Goal: Feedback & Contribution: Leave review/rating

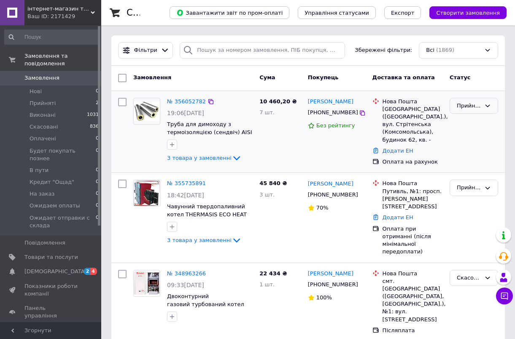
click at [486, 105] on icon at bounding box center [487, 106] width 5 height 3
click at [392, 149] on link "Додати ЕН" at bounding box center [397, 151] width 31 height 6
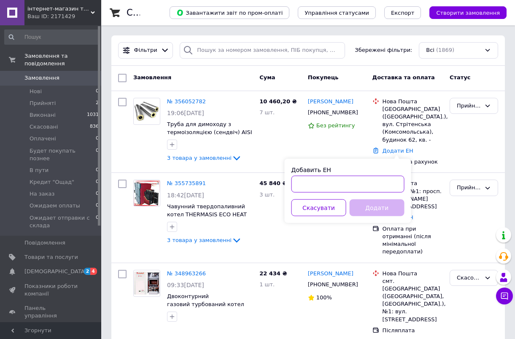
click at [335, 178] on input "Добавить ЕН" at bounding box center [347, 184] width 113 height 17
paste input "20451222730256"
type input "20451222730256"
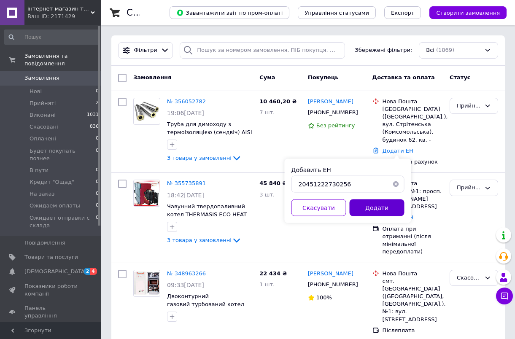
click at [384, 206] on button "Додати" at bounding box center [376, 207] width 55 height 17
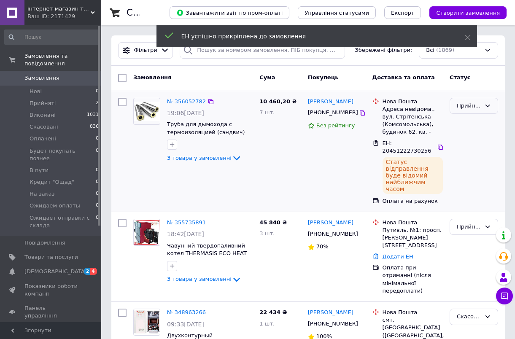
click at [476, 106] on div "Прийнято" at bounding box center [469, 106] width 24 height 9
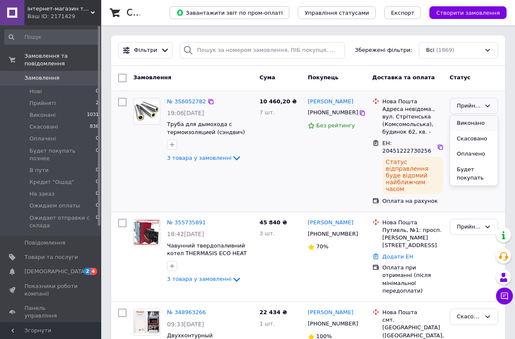
click at [469, 124] on li "Виконано" at bounding box center [474, 124] width 48 height 16
click at [328, 102] on link "[PERSON_NAME]" at bounding box center [331, 102] width 46 height 8
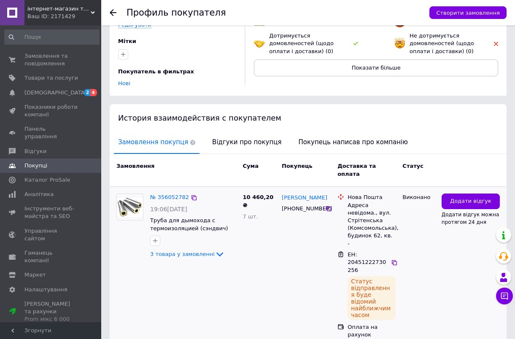
scroll to position [103, 0]
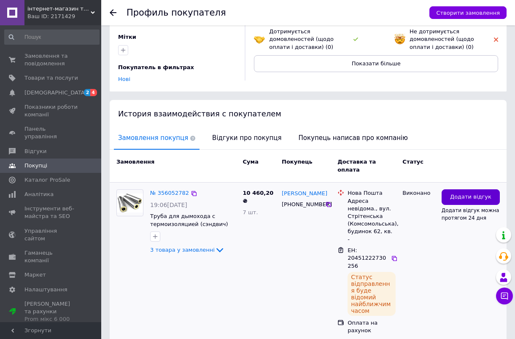
click at [464, 193] on span "Додати відгук" at bounding box center [470, 197] width 41 height 8
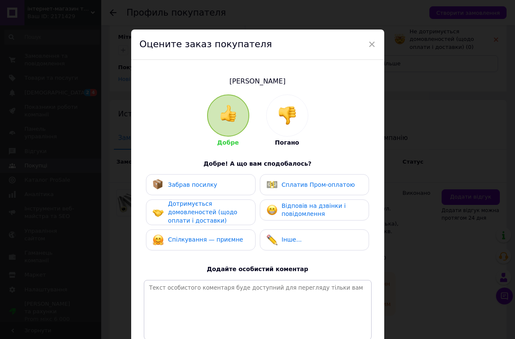
click at [186, 183] on span "Забрав посилку" at bounding box center [192, 184] width 49 height 7
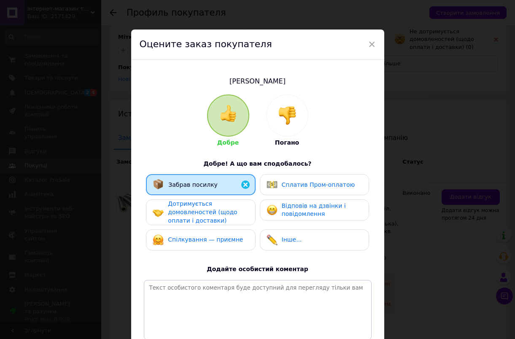
click at [182, 206] on span "Дотримується домовленостей (щодо оплати і доставки)" at bounding box center [202, 211] width 69 height 23
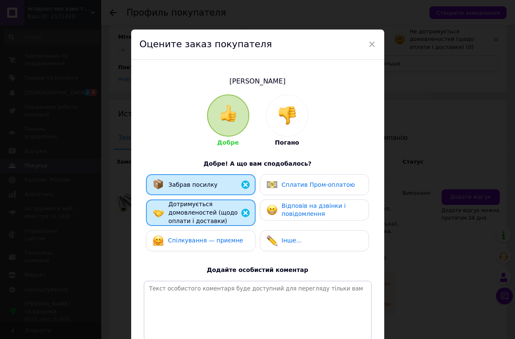
click at [182, 238] on span "Спілкування — приємне" at bounding box center [205, 240] width 75 height 7
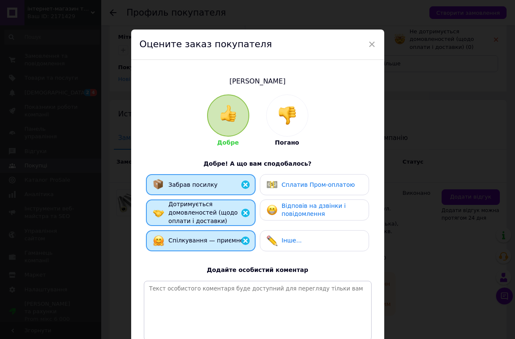
click at [285, 207] on span "Відповів на дзвінки і повідомлення" at bounding box center [314, 209] width 64 height 15
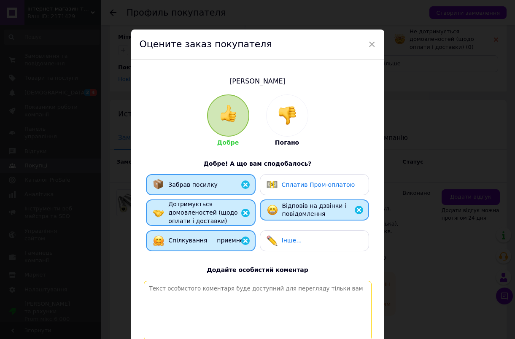
click at [189, 294] on textarea at bounding box center [258, 311] width 228 height 60
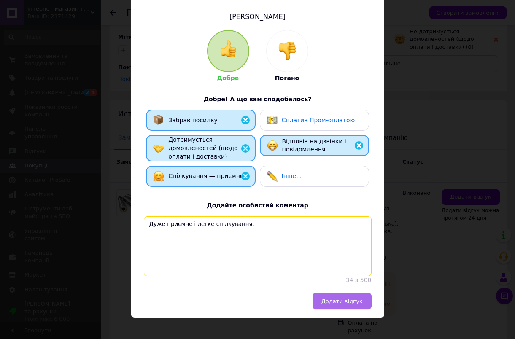
scroll to position [64, 0]
type textarea "Дуже приємне і легке спілкування."
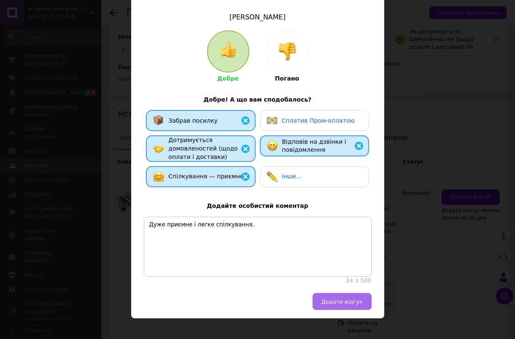
click at [348, 298] on span "Додати відгук" at bounding box center [341, 301] width 41 height 6
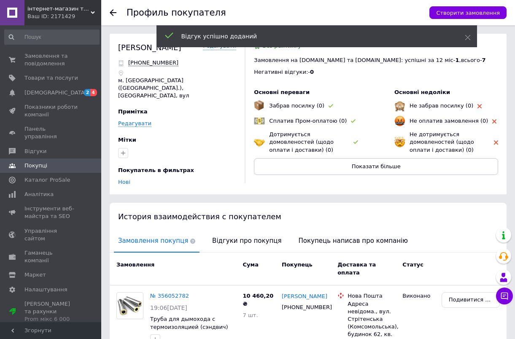
scroll to position [0, 0]
